Goal: Task Accomplishment & Management: Complete application form

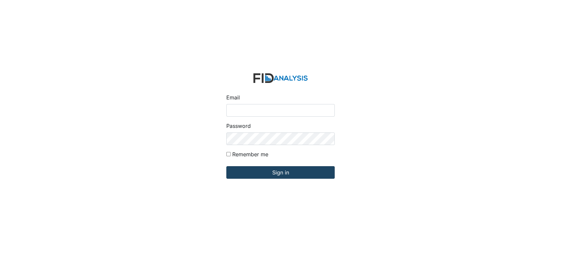
type input "[EMAIL_ADDRESS][DOMAIN_NAME]"
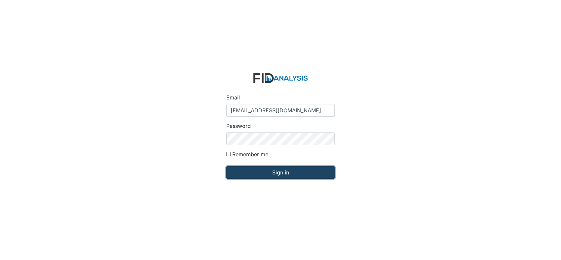
click at [279, 171] on input "Sign in" at bounding box center [280, 172] width 108 height 13
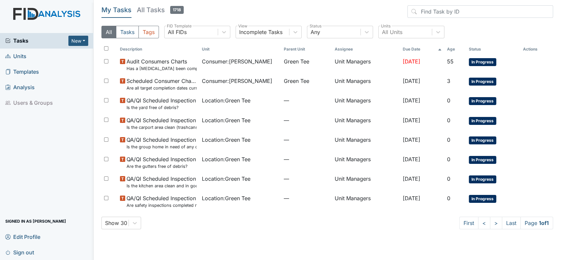
click at [21, 58] on span "Units" at bounding box center [15, 56] width 21 height 10
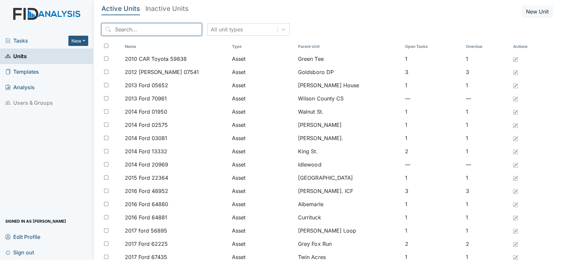
click at [113, 29] on input "search" at bounding box center [151, 29] width 100 height 13
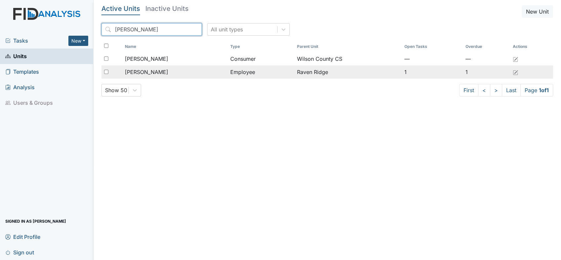
type input "arlene"
click at [143, 71] on span "[PERSON_NAME]" at bounding box center [146, 72] width 43 height 8
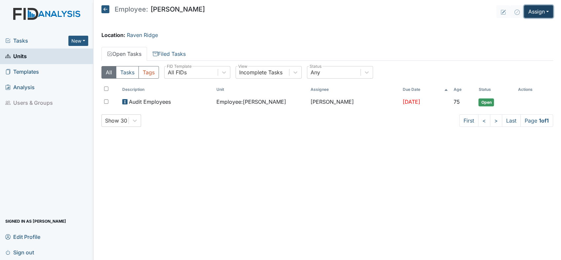
click at [547, 13] on button "Assign" at bounding box center [538, 11] width 29 height 13
click at [537, 36] on link "Assign Inspection" at bounding box center [522, 37] width 59 height 11
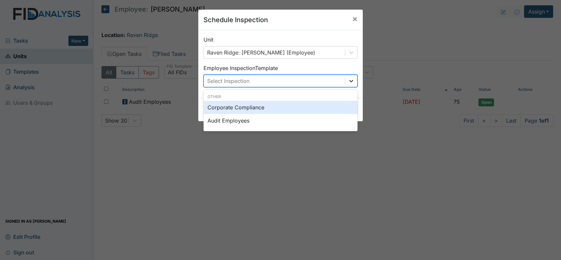
click at [350, 81] on icon at bounding box center [351, 81] width 7 height 7
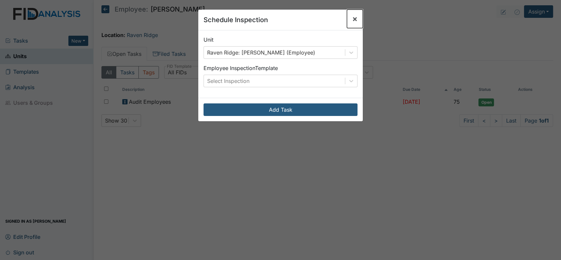
click at [352, 17] on span "×" at bounding box center [354, 19] width 5 height 10
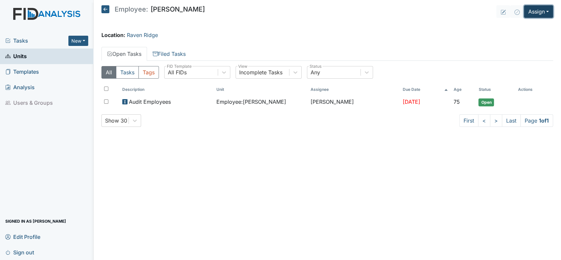
click at [548, 12] on button "Assign" at bounding box center [538, 11] width 29 height 13
click at [529, 26] on link "Assign Form" at bounding box center [522, 26] width 59 height 11
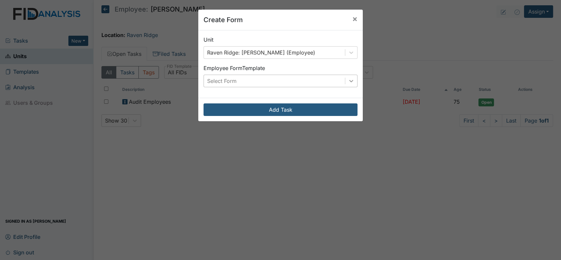
click at [351, 79] on icon at bounding box center [351, 81] width 7 height 7
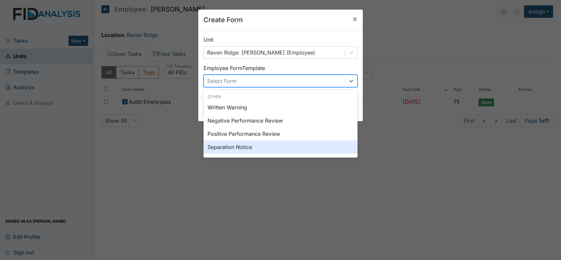
click at [272, 143] on div "Separation Notice" at bounding box center [280, 146] width 154 height 13
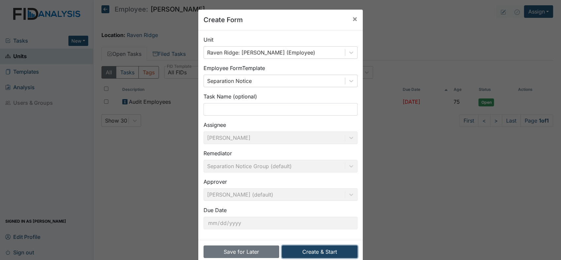
click at [312, 252] on button "Create & Start" at bounding box center [320, 251] width 76 height 13
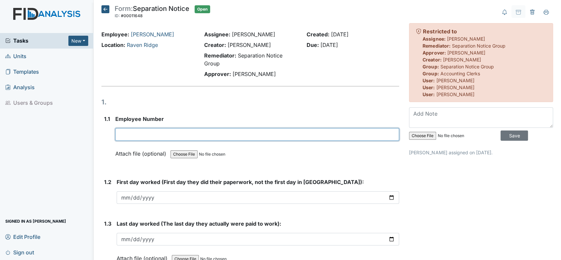
click at [136, 135] on input "text" at bounding box center [257, 134] width 284 height 13
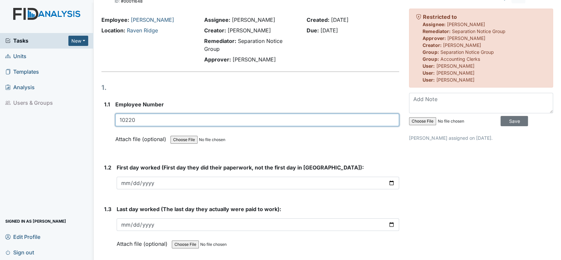
type input "10220"
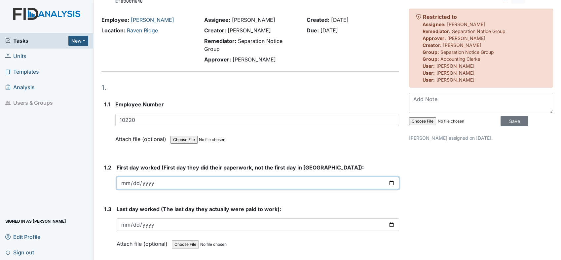
click at [123, 185] on input "date" at bounding box center [258, 183] width 282 height 13
type input "2025-02-25"
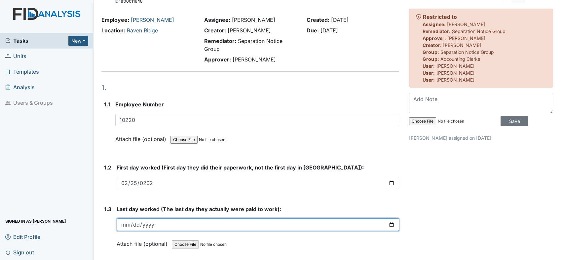
click at [123, 225] on input "date" at bounding box center [258, 224] width 282 height 13
type input "2025-09-25"
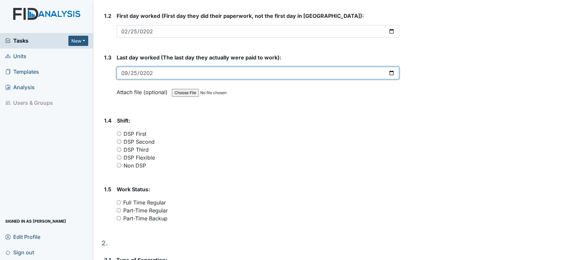
scroll to position [205, 0]
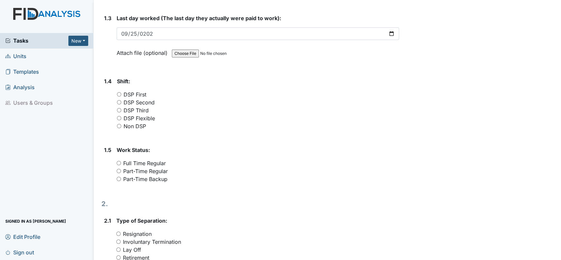
click at [116, 93] on div "1.4 Shift: You must select one of the below options. DSP First DSP Second DSP T…" at bounding box center [250, 106] width 298 height 58
click at [119, 93] on input "DSP First" at bounding box center [119, 94] width 4 height 4
radio input "true"
click at [119, 162] on input "Full Time Regular" at bounding box center [119, 163] width 4 height 4
radio input "true"
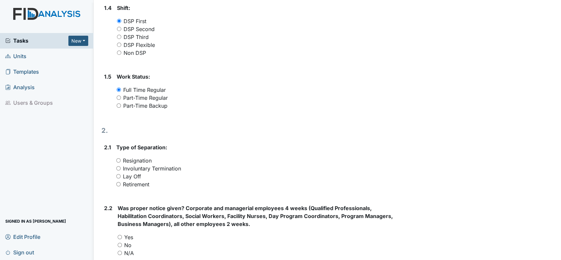
scroll to position [288, 0]
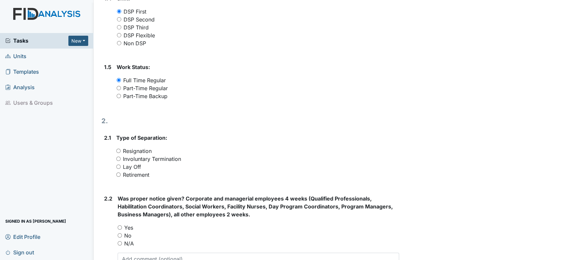
click at [119, 152] on div "Resignation" at bounding box center [257, 151] width 283 height 8
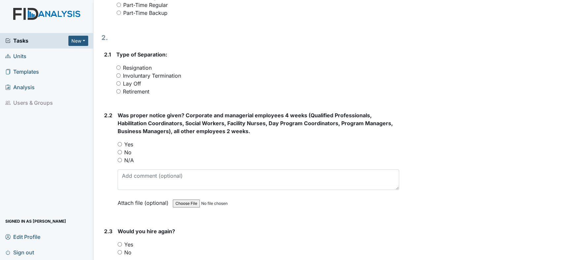
scroll to position [377, 0]
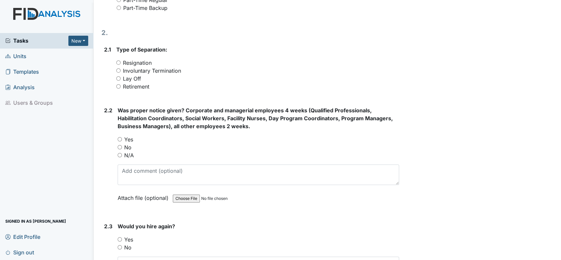
click at [118, 245] on input "No" at bounding box center [120, 247] width 4 height 4
radio input "true"
click at [120, 147] on input "No" at bounding box center [120, 147] width 4 height 4
radio input "true"
click at [119, 63] on input "Resignation" at bounding box center [118, 62] width 4 height 4
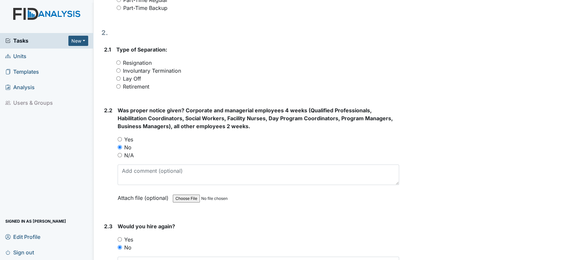
radio input "true"
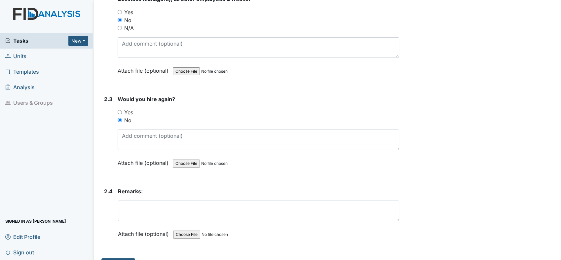
scroll to position [518, 0]
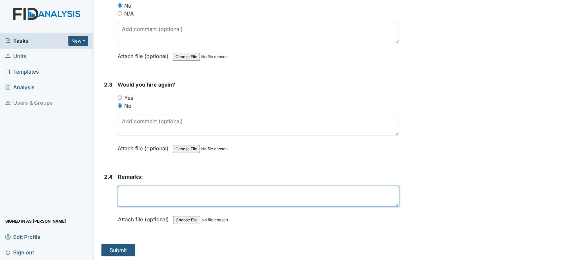
click at [188, 195] on textarea at bounding box center [258, 196] width 281 height 20
click at [132, 192] on textarea "Call and stated that she wasn't coming back" at bounding box center [258, 196] width 281 height 20
click at [272, 190] on textarea "Call on 9/29/2025 and stated that she wasn't coming back" at bounding box center [258, 196] width 281 height 20
type textarea "Call on 9/29/2025 and stated that she wasn't coming back to work."
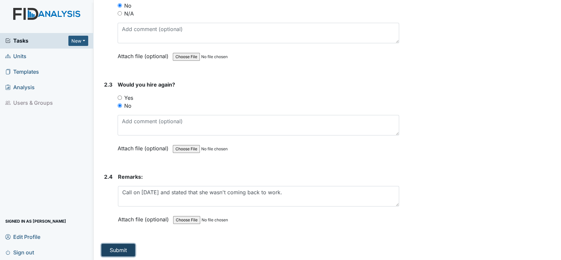
click at [119, 249] on button "Submit" at bounding box center [118, 250] width 34 height 13
